Goal: Task Accomplishment & Management: Use online tool/utility

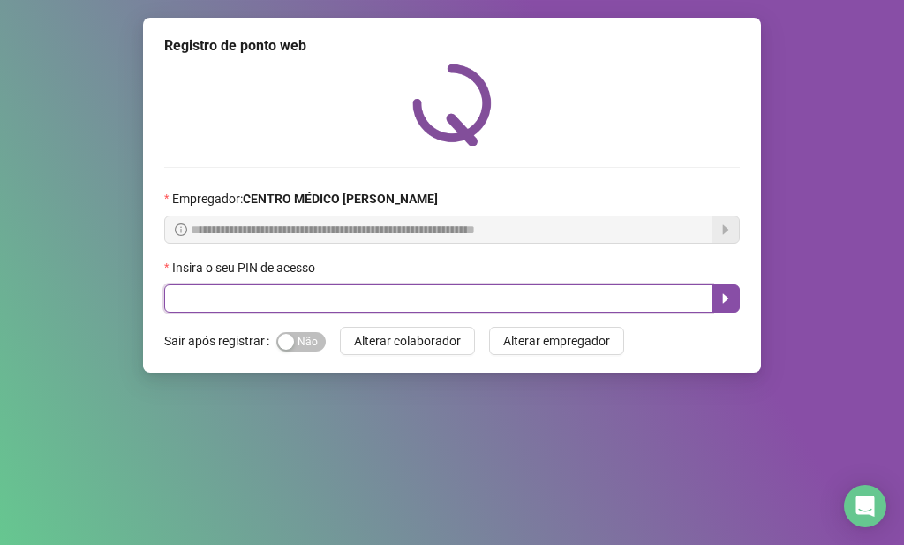
click at [279, 300] on input "text" at bounding box center [438, 298] width 548 height 28
type input "*****"
click at [714, 303] on button "button" at bounding box center [726, 298] width 28 height 28
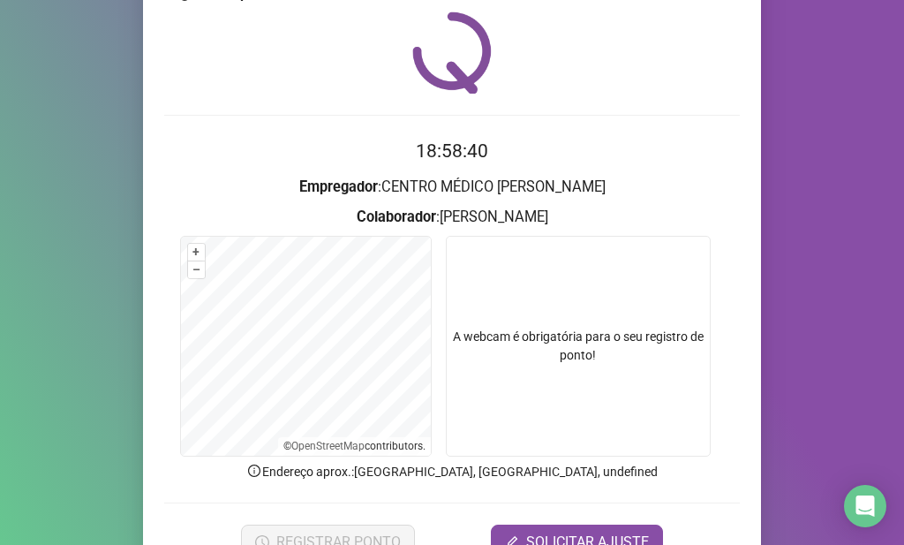
scroll to position [145, 0]
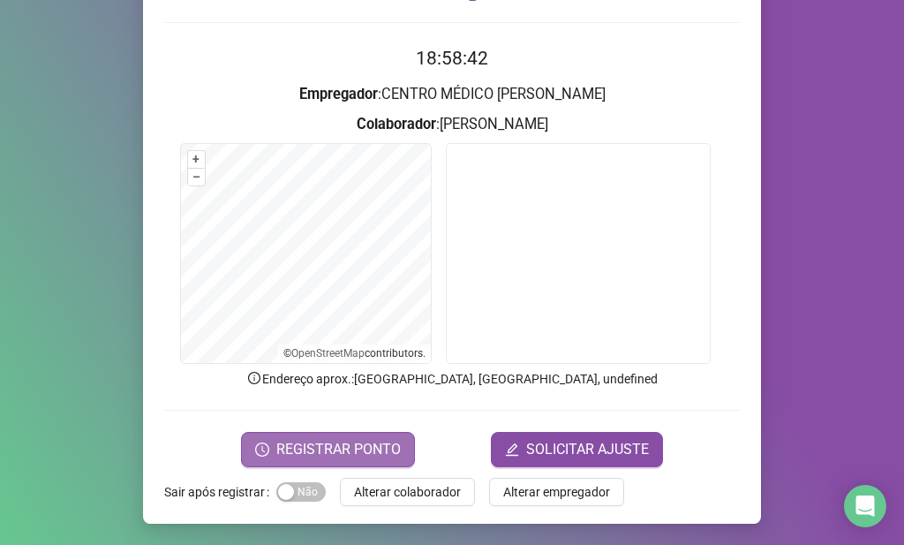
click at [305, 443] on span "REGISTRAR PONTO" at bounding box center [338, 449] width 125 height 21
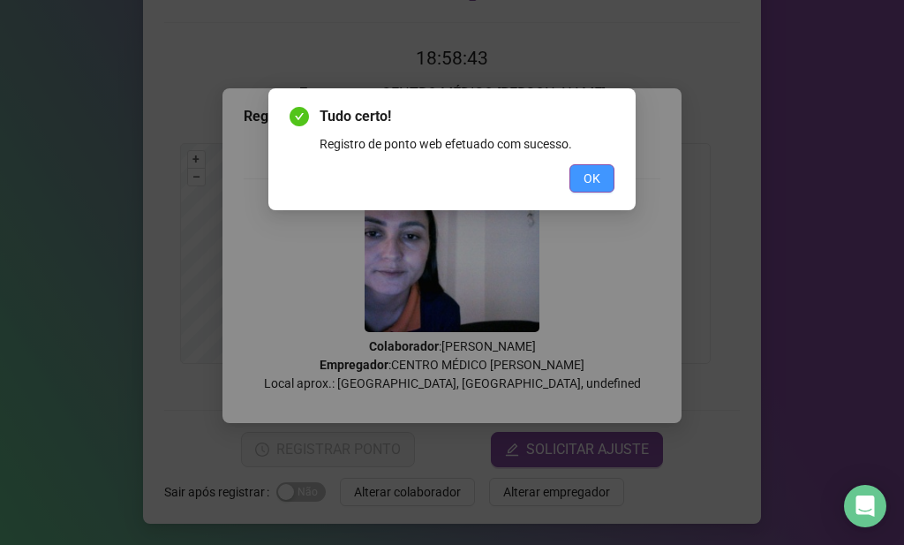
click at [593, 171] on span "OK" at bounding box center [592, 178] width 17 height 19
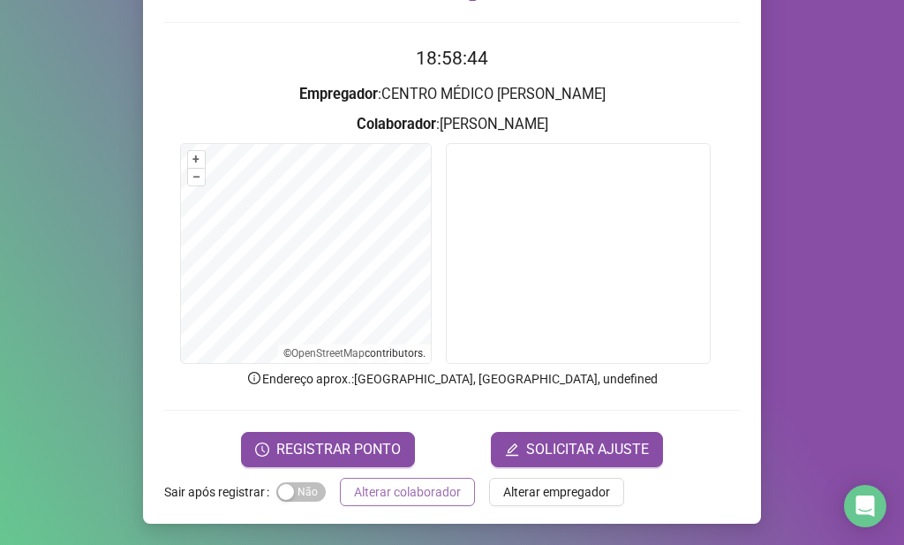
click at [436, 491] on span "Alterar colaborador" at bounding box center [407, 491] width 107 height 19
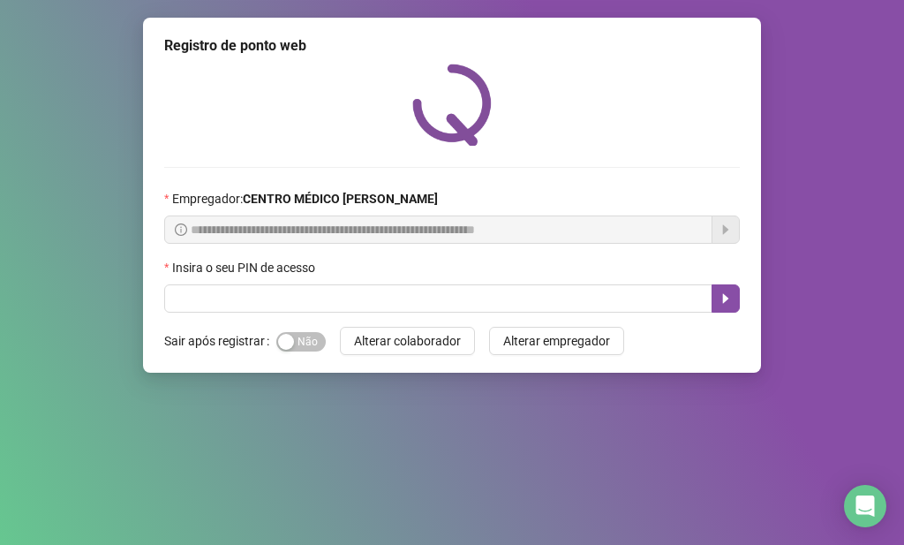
scroll to position [0, 0]
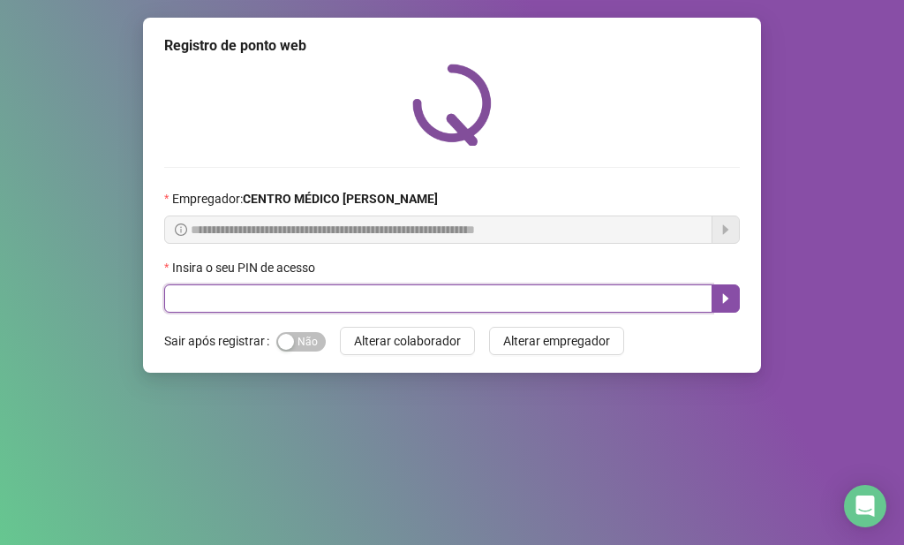
click at [528, 298] on input "text" at bounding box center [438, 298] width 548 height 28
type input "*****"
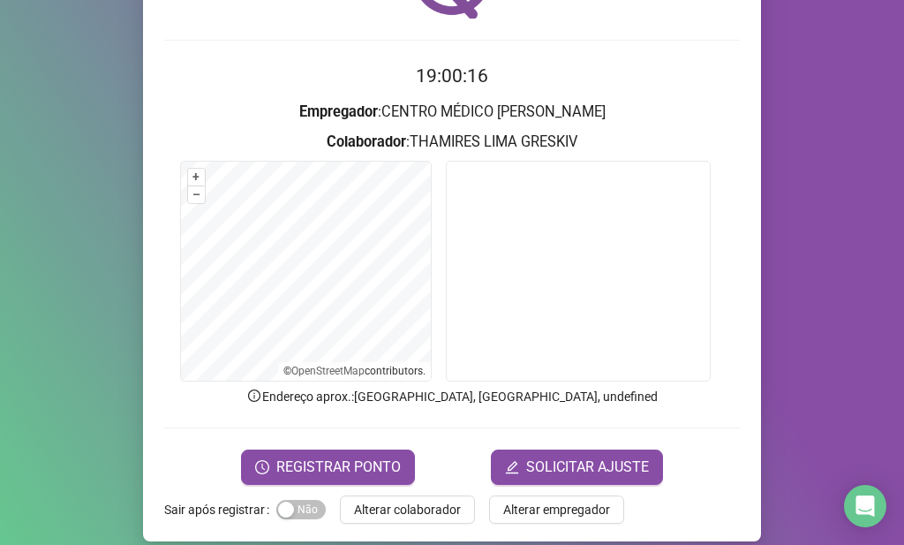
scroll to position [145, 0]
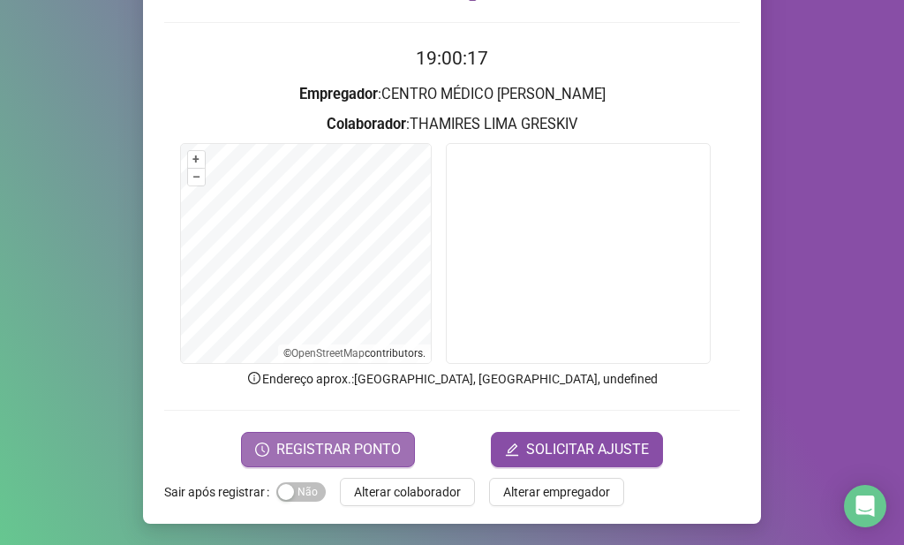
click at [356, 457] on span "REGISTRAR PONTO" at bounding box center [338, 449] width 125 height 21
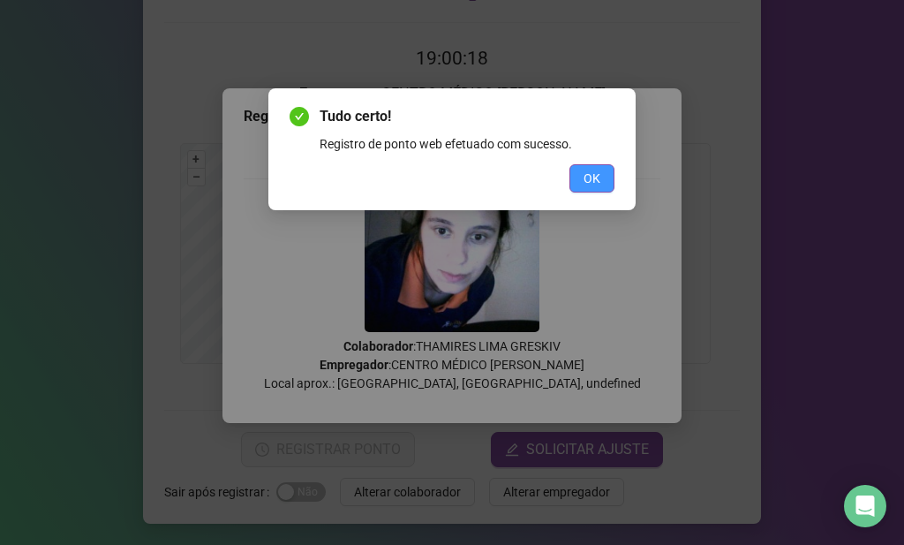
click at [586, 184] on span "OK" at bounding box center [592, 178] width 17 height 19
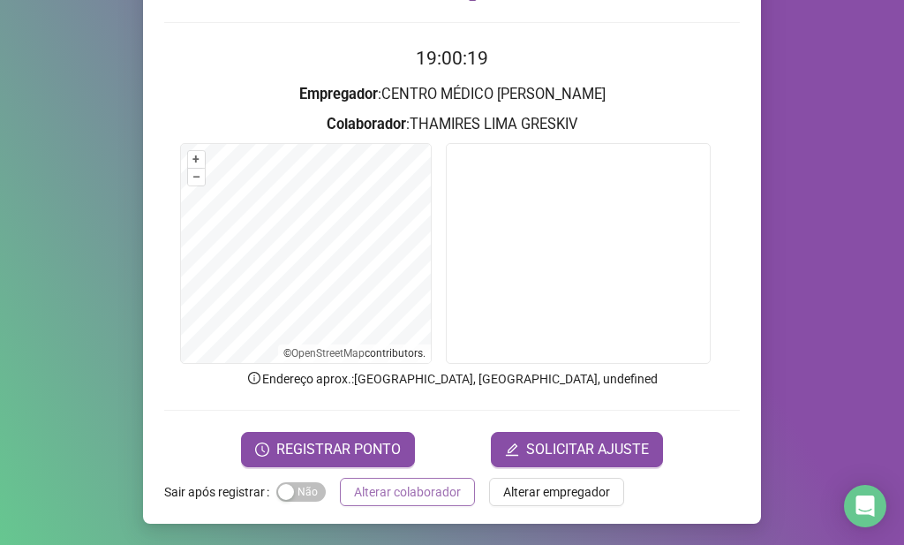
click at [422, 484] on span "Alterar colaborador" at bounding box center [407, 491] width 107 height 19
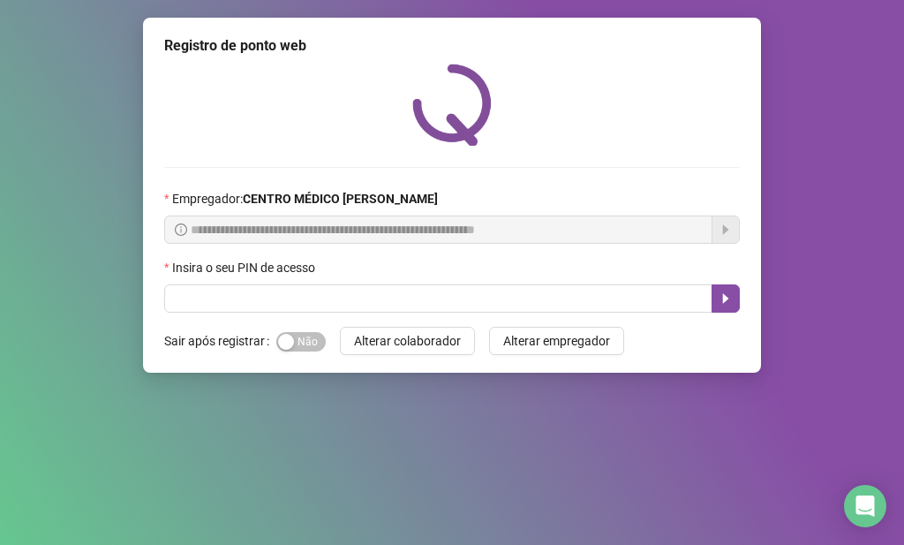
scroll to position [0, 0]
